Goal: Information Seeking & Learning: Learn about a topic

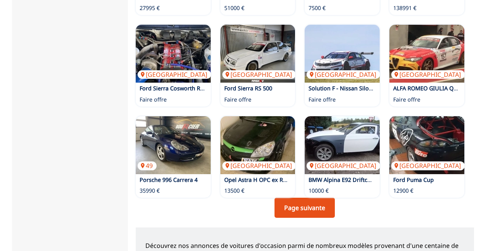
scroll to position [551, 0]
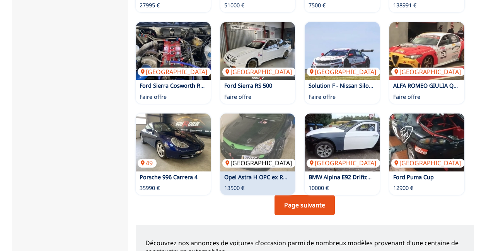
click at [239, 157] on img at bounding box center [257, 143] width 75 height 58
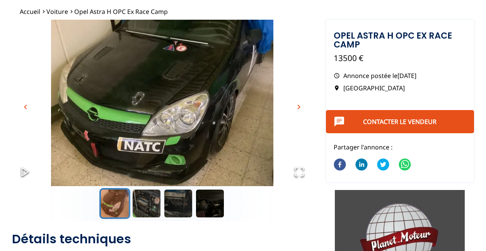
scroll to position [41, 0]
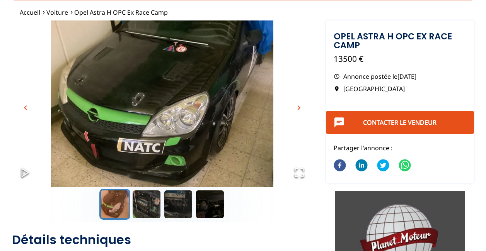
click at [302, 107] on span "chevron_right" at bounding box center [298, 107] width 9 height 9
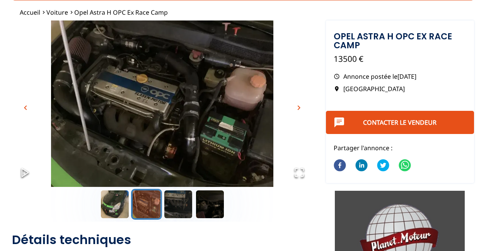
click at [298, 107] on span "chevron_right" at bounding box center [298, 107] width 9 height 9
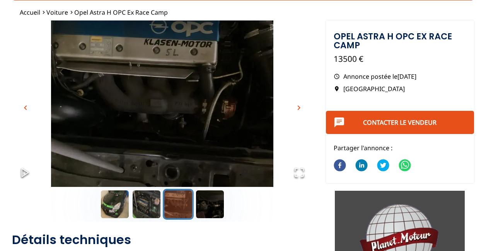
click at [298, 107] on span "chevron_right" at bounding box center [298, 107] width 9 height 9
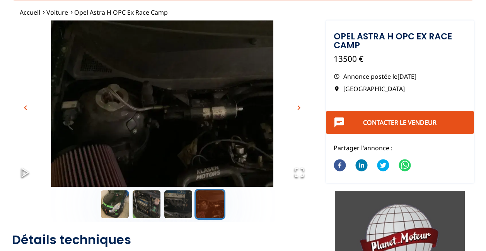
click at [298, 107] on span "chevron_right" at bounding box center [298, 107] width 9 height 9
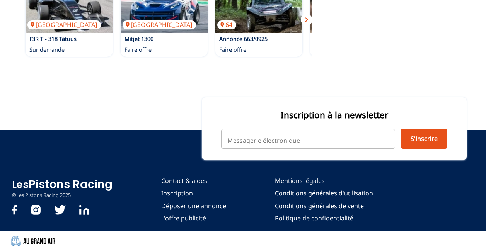
scroll to position [0, 0]
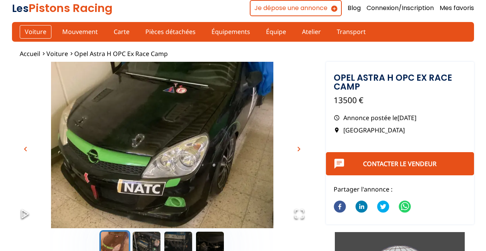
click at [30, 32] on link "Voiture" at bounding box center [36, 31] width 32 height 13
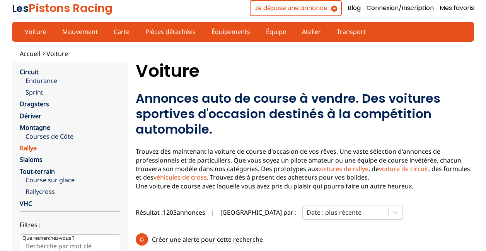
click at [24, 144] on link "Rallye" at bounding box center [28, 148] width 17 height 8
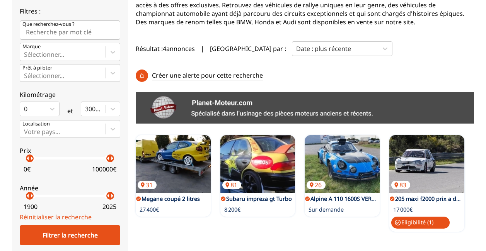
scroll to position [163, 0]
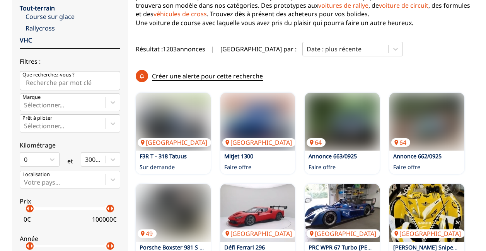
scroll to position [40, 0]
